Goal: Find specific page/section: Find specific page/section

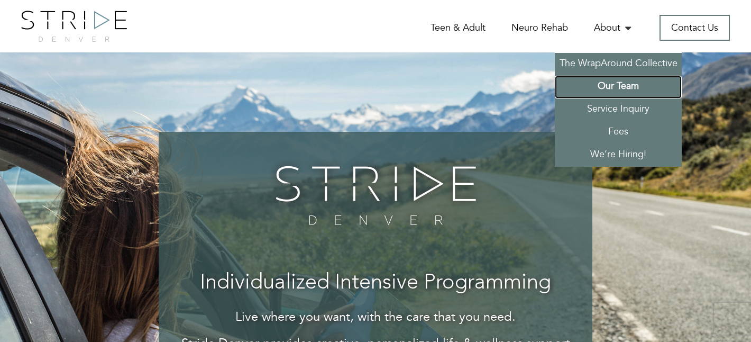
click at [619, 81] on link "Our Team" at bounding box center [618, 87] width 127 height 23
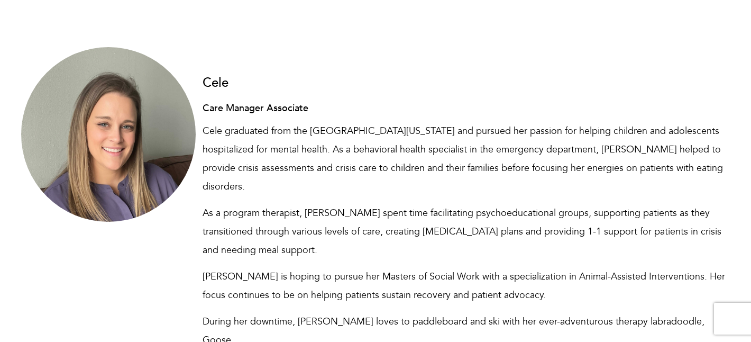
scroll to position [6927, 0]
